Goal: Check status: Check status

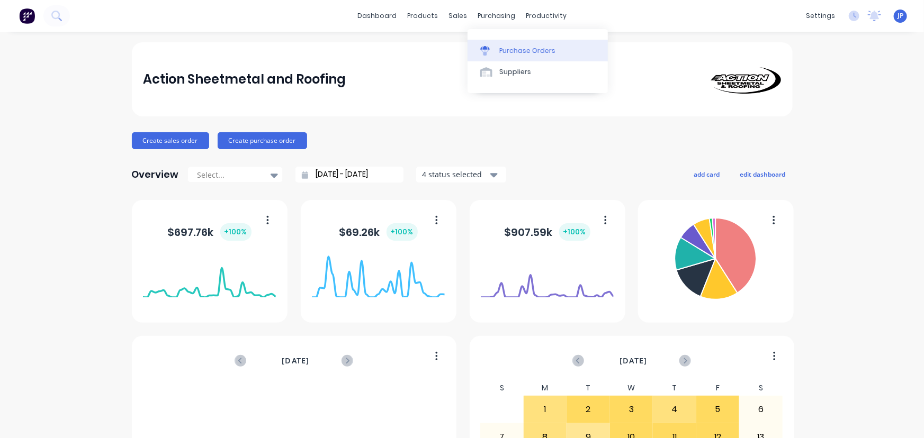
click at [518, 46] on div "Purchase Orders" at bounding box center [527, 51] width 56 height 10
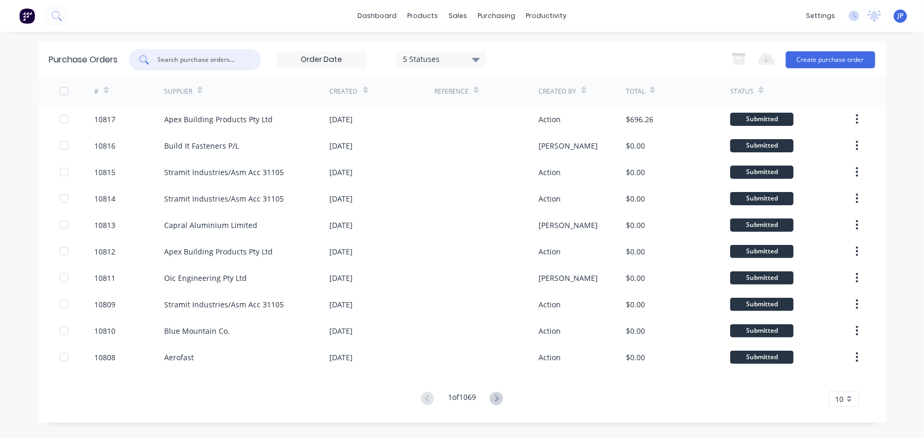
click at [171, 60] on input "text" at bounding box center [201, 60] width 88 height 11
type input "stramit"
click at [498, 400] on icon at bounding box center [494, 398] width 13 height 13
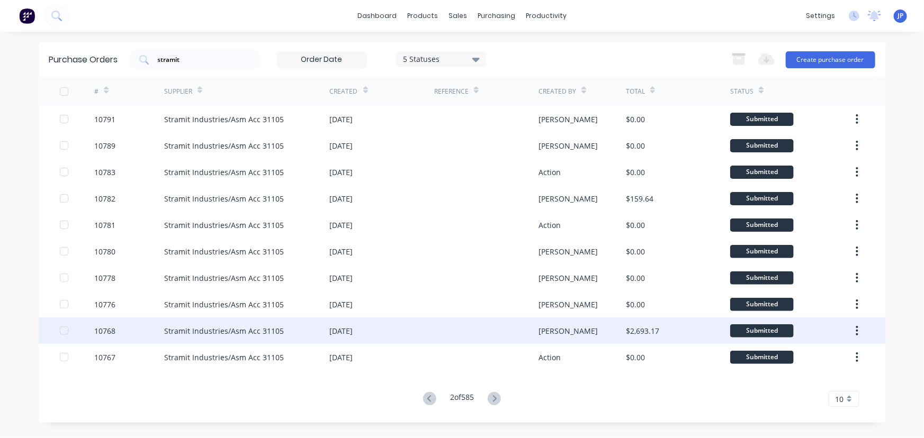
click at [369, 337] on div "[DATE]" at bounding box center [382, 331] width 104 height 26
